Goal: Information Seeking & Learning: Learn about a topic

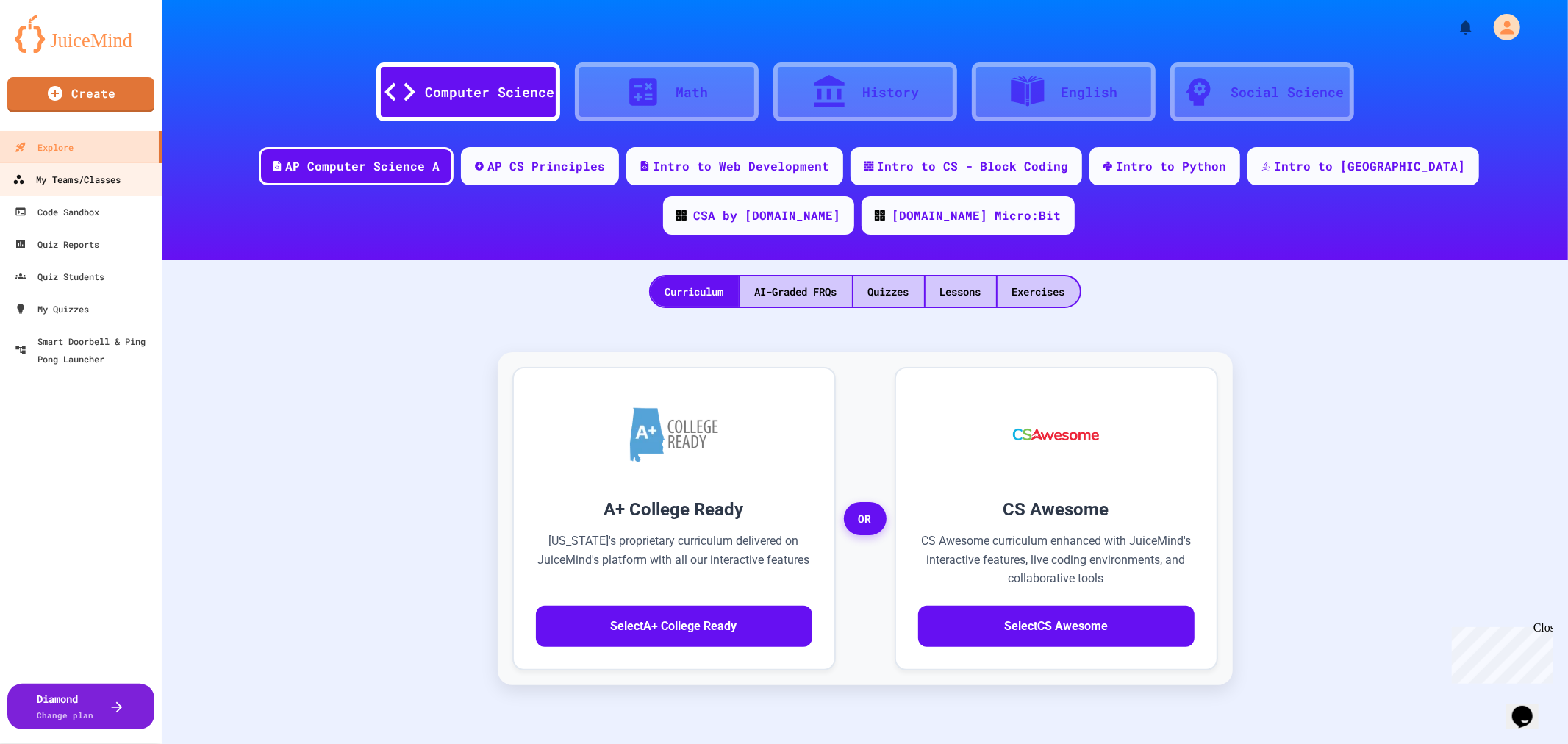
click at [94, 185] on div "My Teams/Classes" at bounding box center [66, 179] width 108 height 19
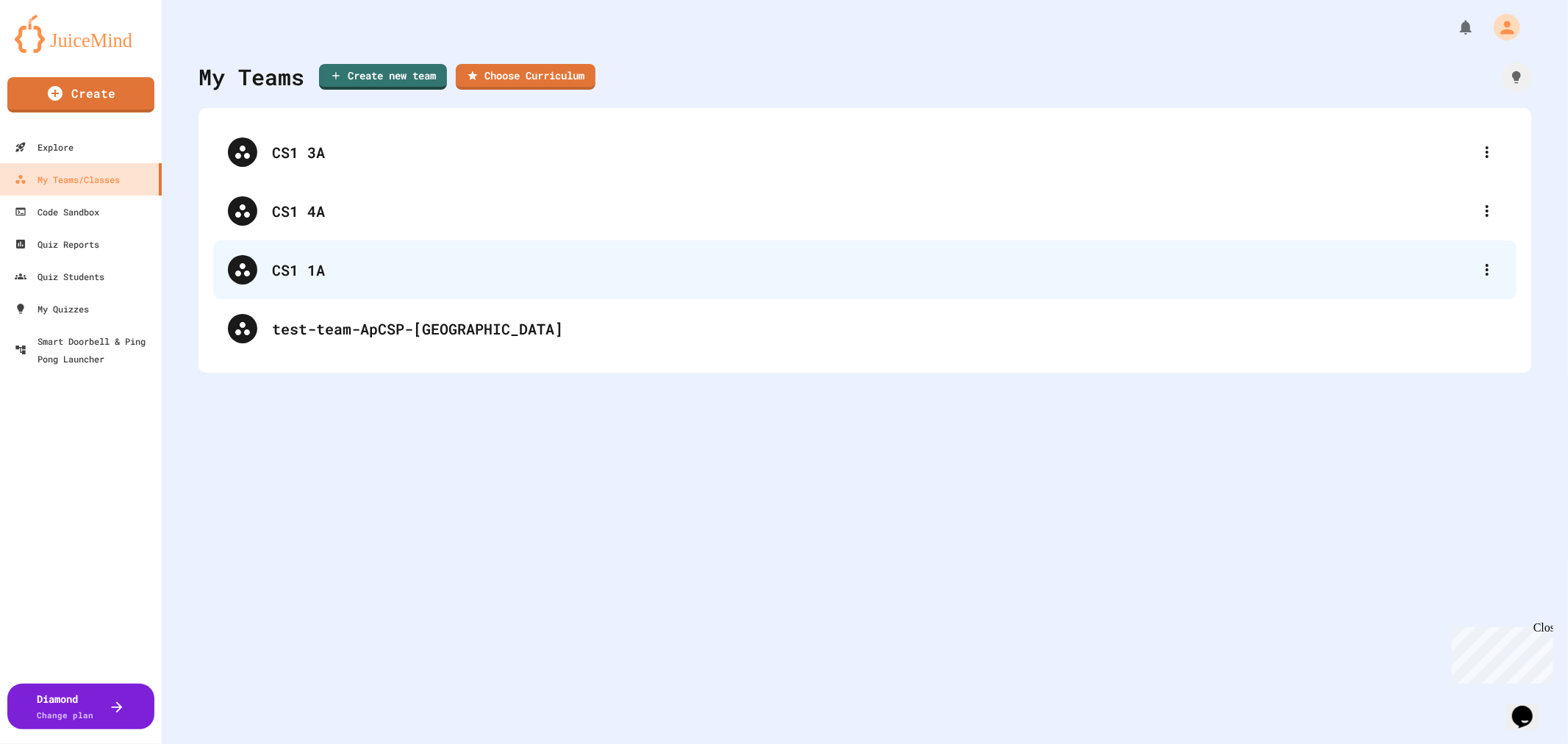
click at [369, 272] on div "CS1 1A" at bounding box center [872, 270] width 1200 height 22
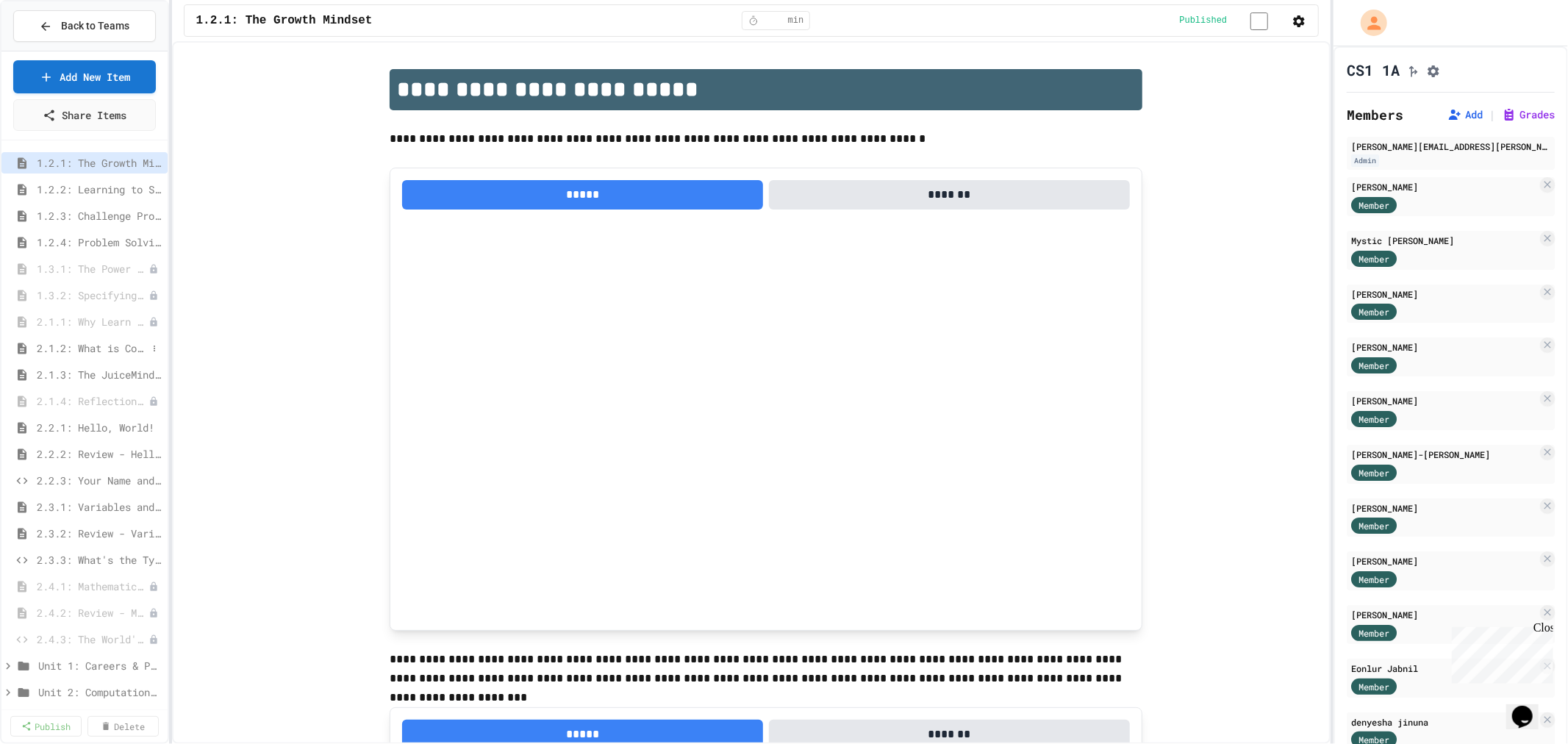
click at [93, 343] on span "2.1.2: What is Code?" at bounding box center [91, 348] width 110 height 16
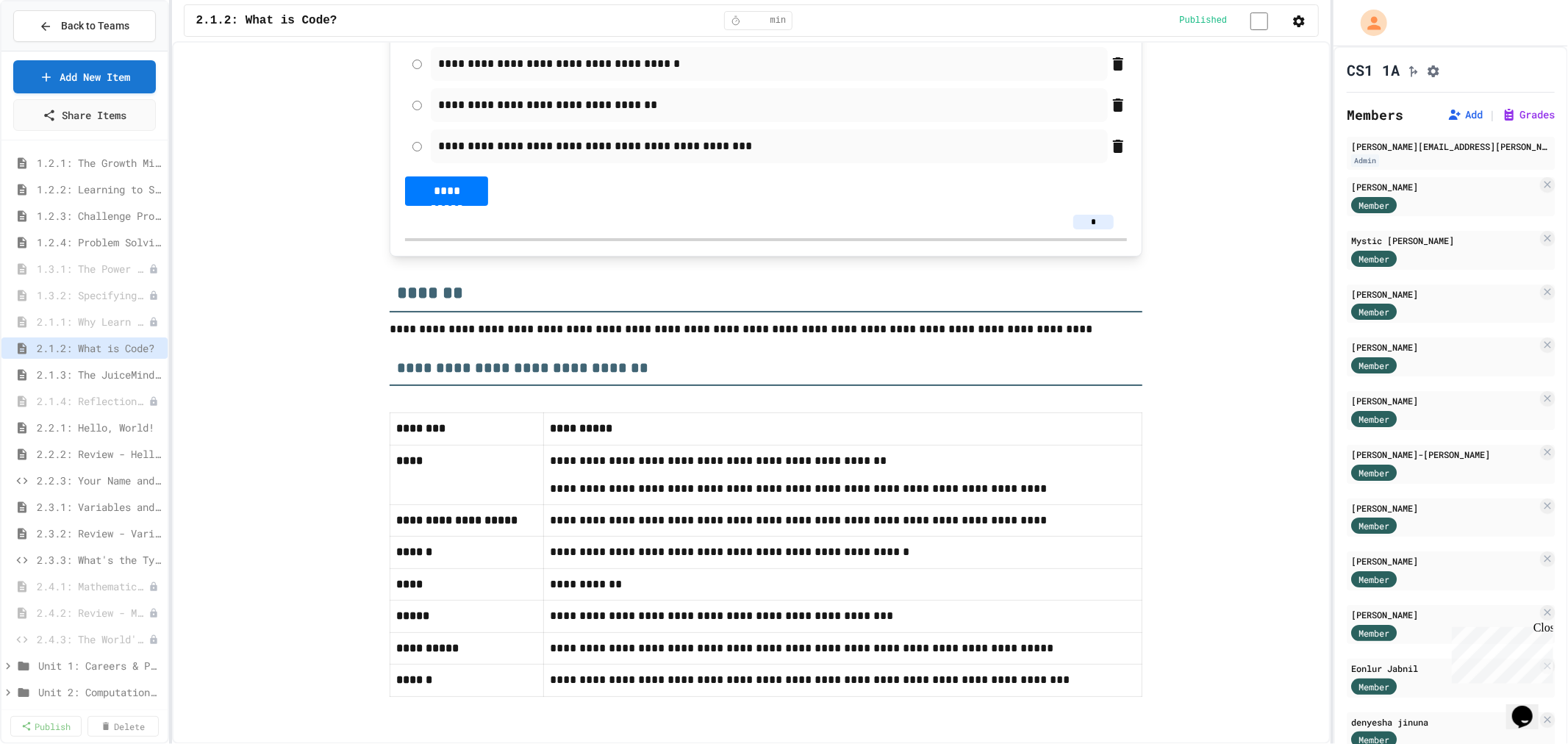
scroll to position [7965, 0]
click at [104, 434] on span "2.2.1: Hello, World!" at bounding box center [91, 427] width 110 height 16
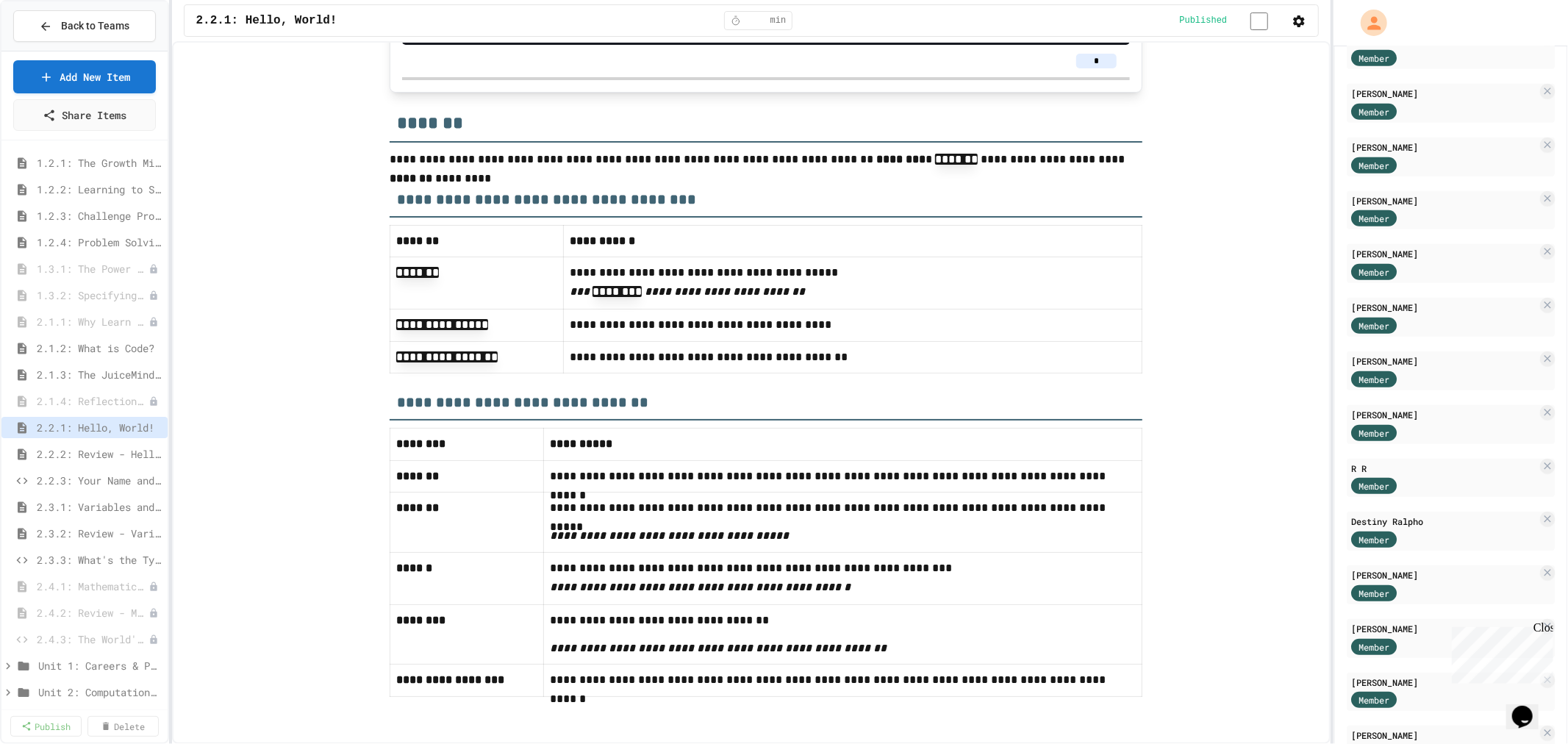
scroll to position [7320, 0]
